Goal: Information Seeking & Learning: Learn about a topic

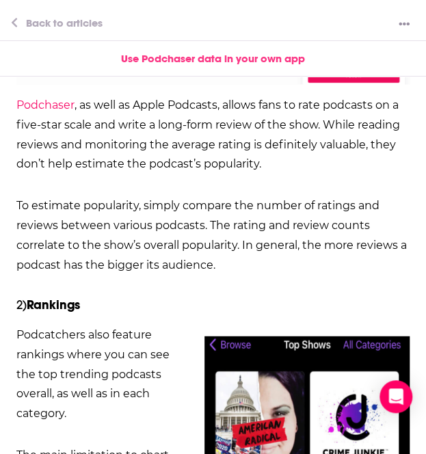
scroll to position [1932, 0]
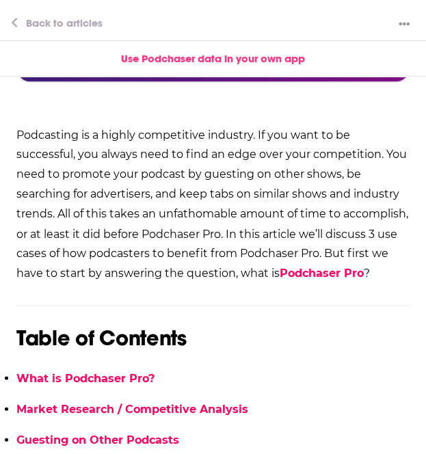
scroll to position [2300, 0]
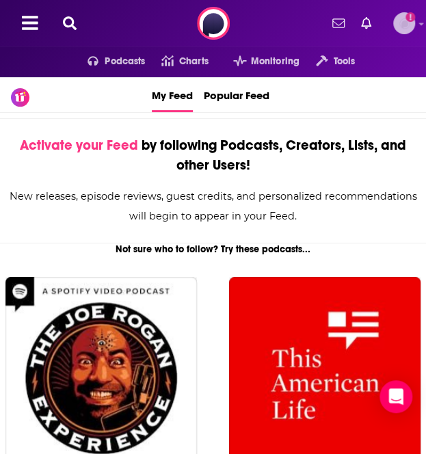
click at [398, 18] on img "Logged in as veronica.smith" at bounding box center [404, 23] width 22 height 22
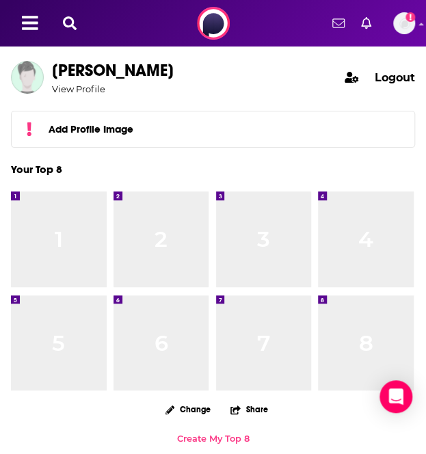
click at [40, 26] on button at bounding box center [30, 23] width 25 height 21
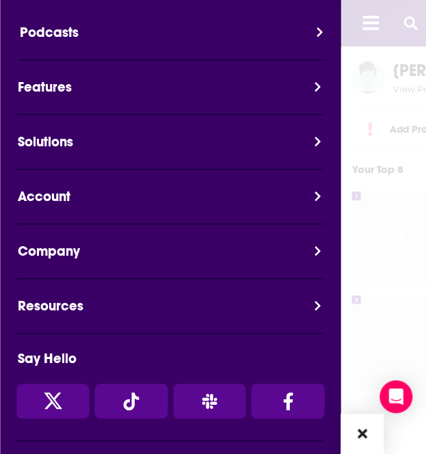
click at [59, 38] on button "Podcasts" at bounding box center [176, 41] width 341 height 38
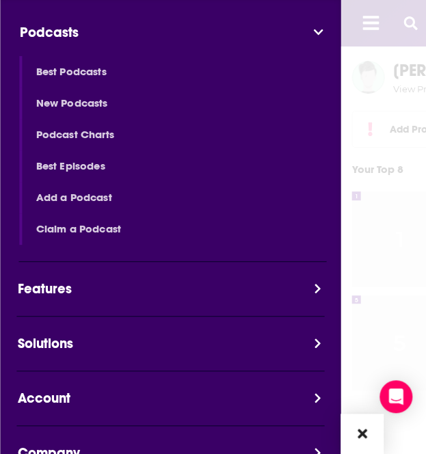
click at [88, 69] on span "Best Podcasts" at bounding box center [187, 72] width 313 height 16
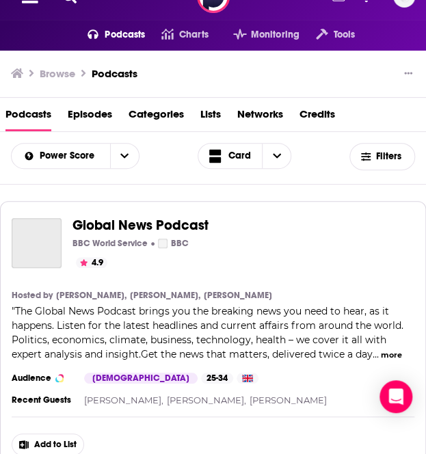
scroll to position [68, 0]
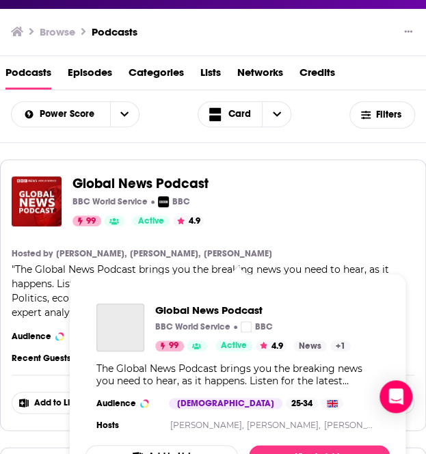
click at [135, 176] on span "Global News Podcast" at bounding box center [140, 183] width 136 height 17
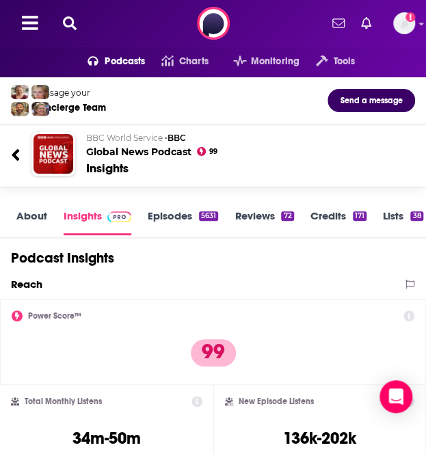
scroll to position [1, 0]
click at [195, 401] on icon at bounding box center [196, 401] width 11 height 11
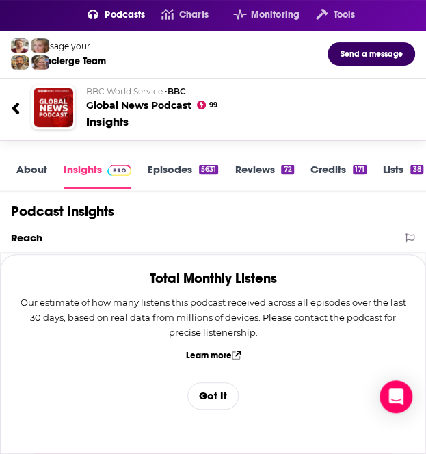
scroll to position [68, 0]
